Goal: Task Accomplishment & Management: Complete application form

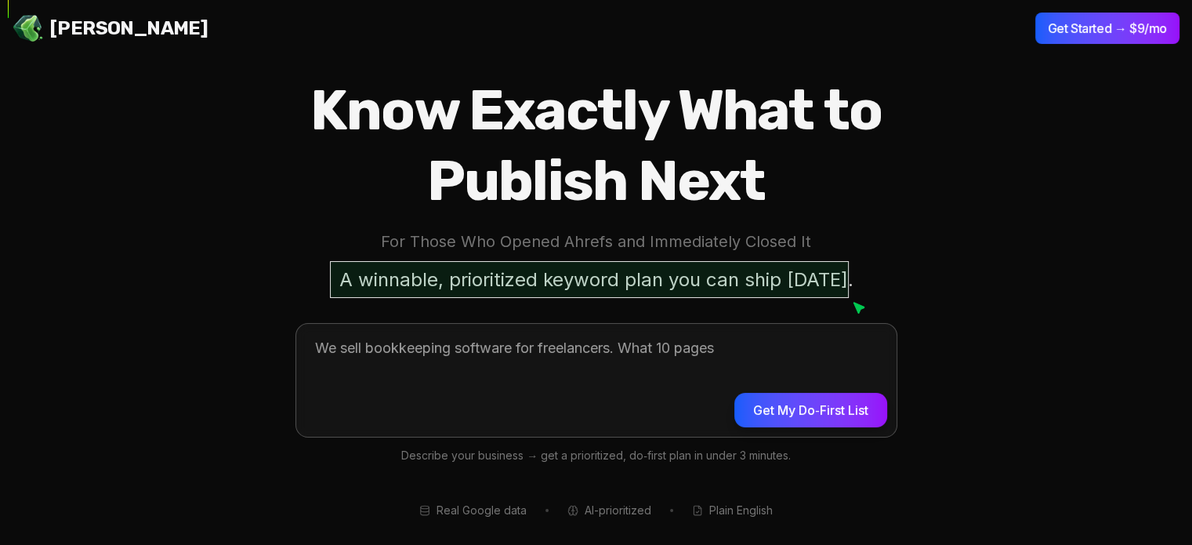
click at [367, 353] on textarea at bounding box center [596, 378] width 600 height 109
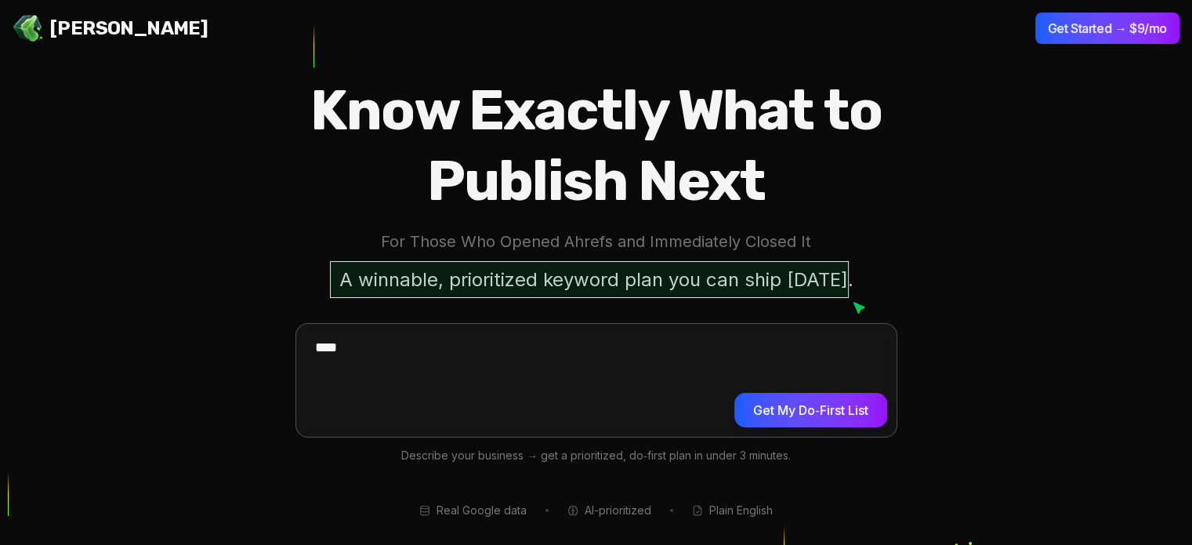
type textarea "*****"
